Goal: Task Accomplishment & Management: Manage account settings

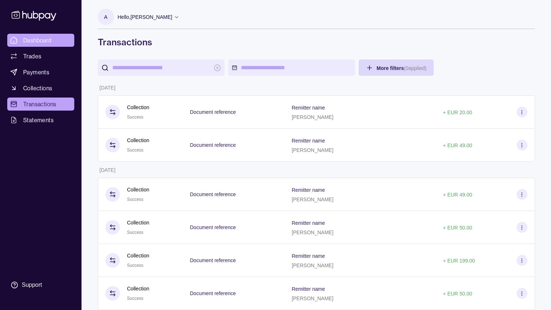
click at [46, 42] on span "Dashboard" at bounding box center [37, 40] width 29 height 9
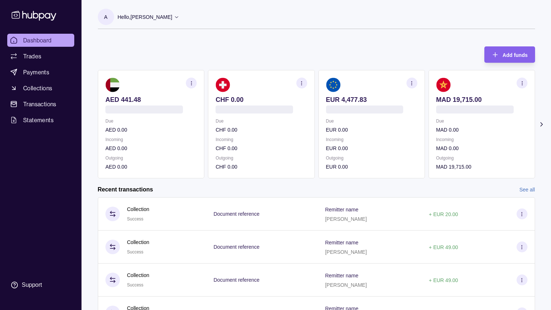
click at [93, 121] on section "Add funds AED 441.48 Due AED 0.00 Incoming AED 0.00 Outgoing AED 0.00 CHF 0.00 …" at bounding box center [316, 208] width 466 height 338
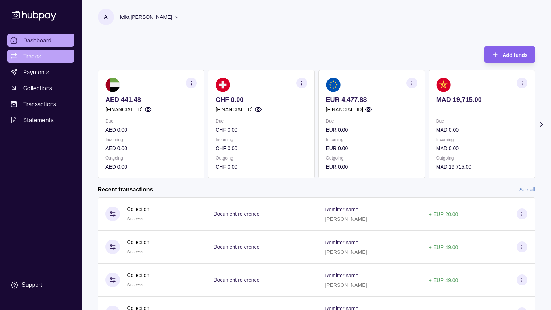
click at [36, 60] on link "Trades" at bounding box center [40, 56] width 67 height 13
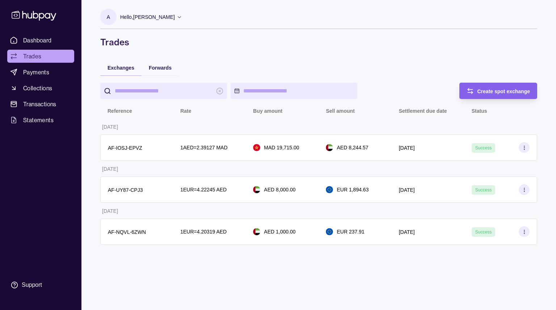
click at [217, 261] on div "A Hello, [PERSON_NAME] Life Guidance Network Account Terms and conditions Priva…" at bounding box center [319, 155] width 466 height 310
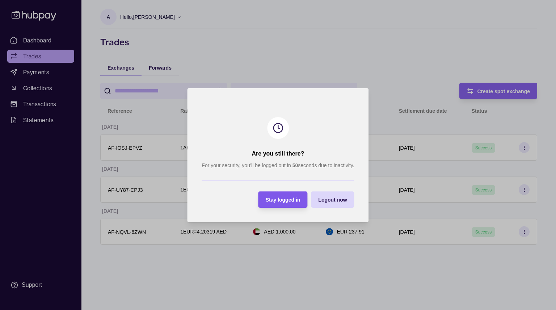
click at [280, 200] on span "Stay logged in" at bounding box center [283, 200] width 35 height 6
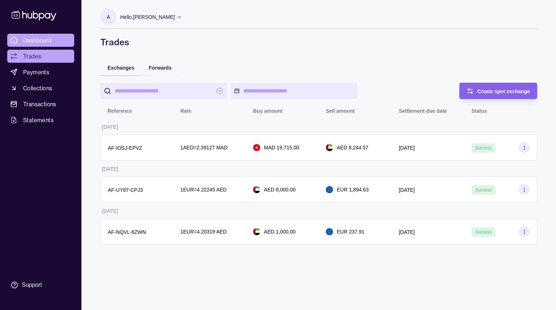
click at [37, 41] on span "Dashboard" at bounding box center [37, 40] width 29 height 9
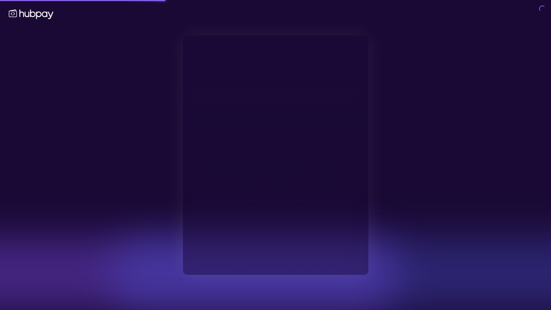
type input "**********"
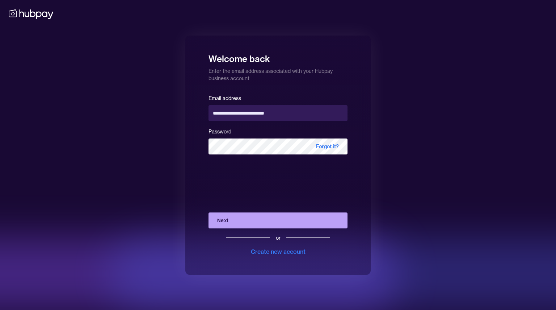
click at [140, 150] on div "**********" at bounding box center [278, 155] width 556 height 310
click at [228, 223] on button "Next" at bounding box center [278, 220] width 139 height 16
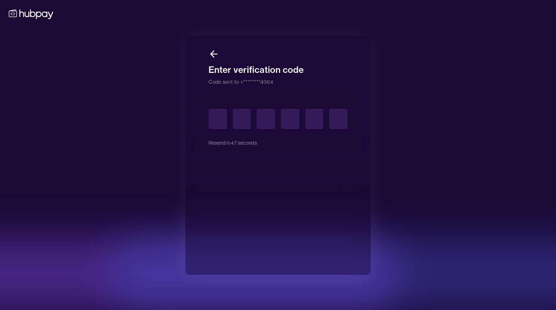
type input "*"
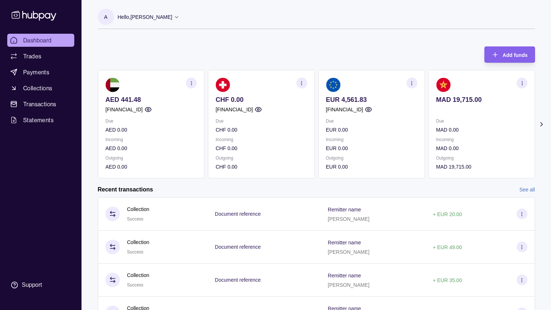
click at [284, 46] on div "Add funds AED 441.48 [FINANCIAL_ID] Due AED 0.00 Incoming AED 0.00 Outgoing AED…" at bounding box center [316, 108] width 437 height 139
